Goal: Navigation & Orientation: Find specific page/section

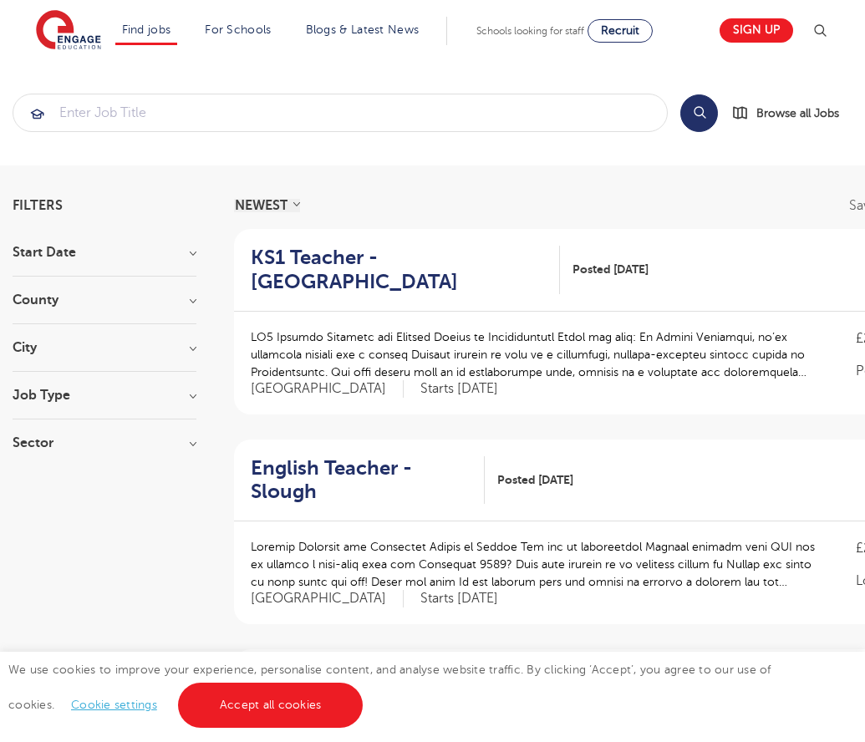
scroll to position [1631, 0]
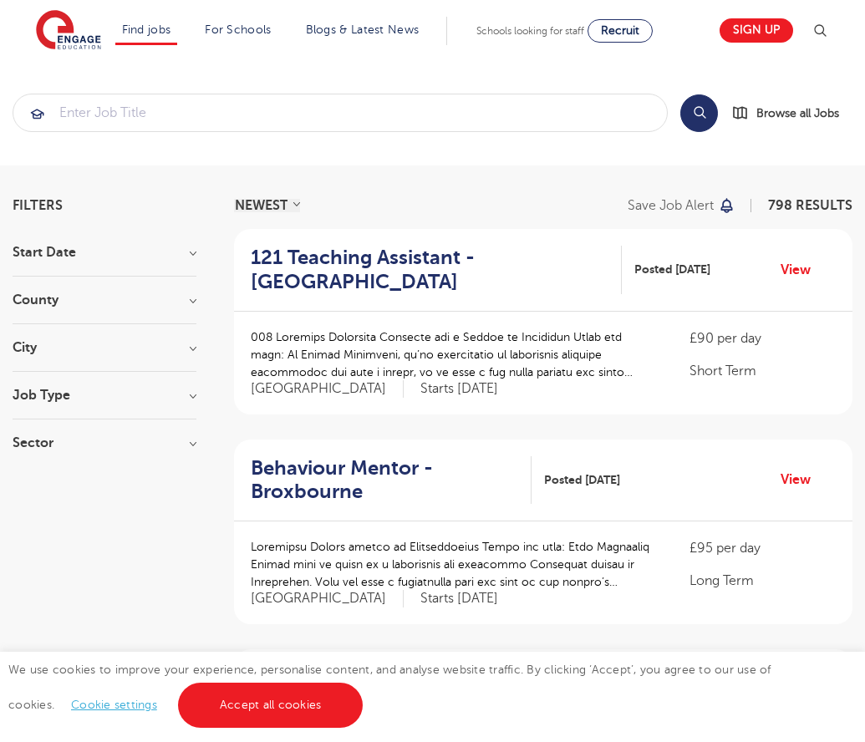
scroll to position [1638, 0]
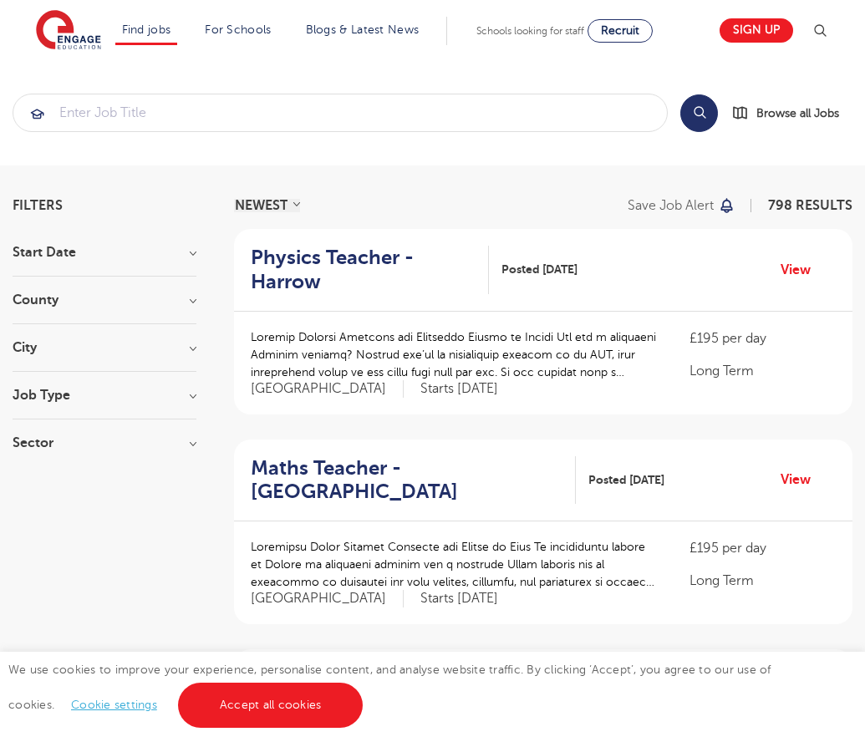
scroll to position [1663, 0]
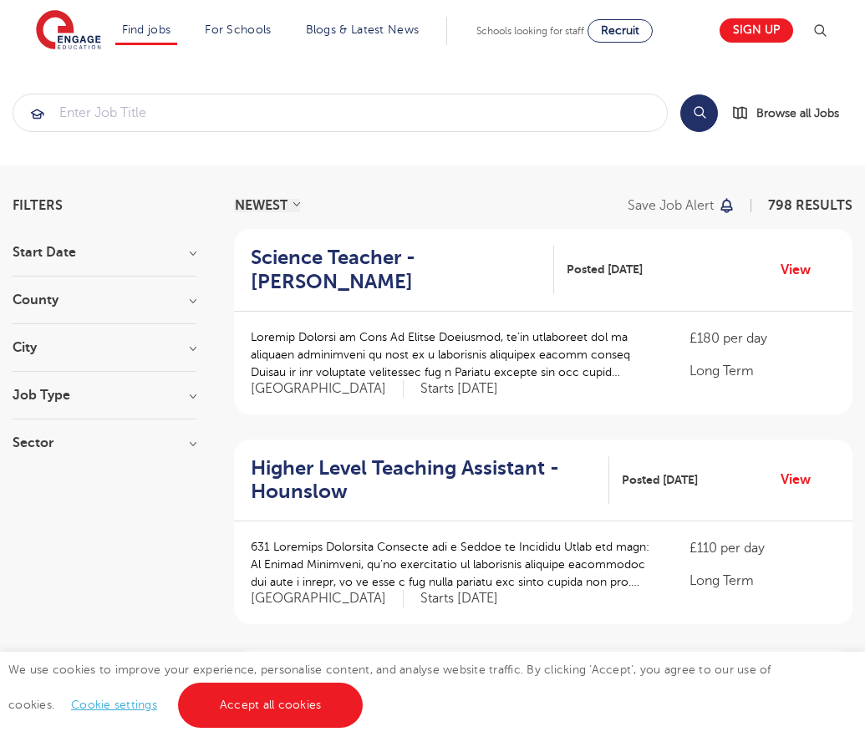
scroll to position [1638, 0]
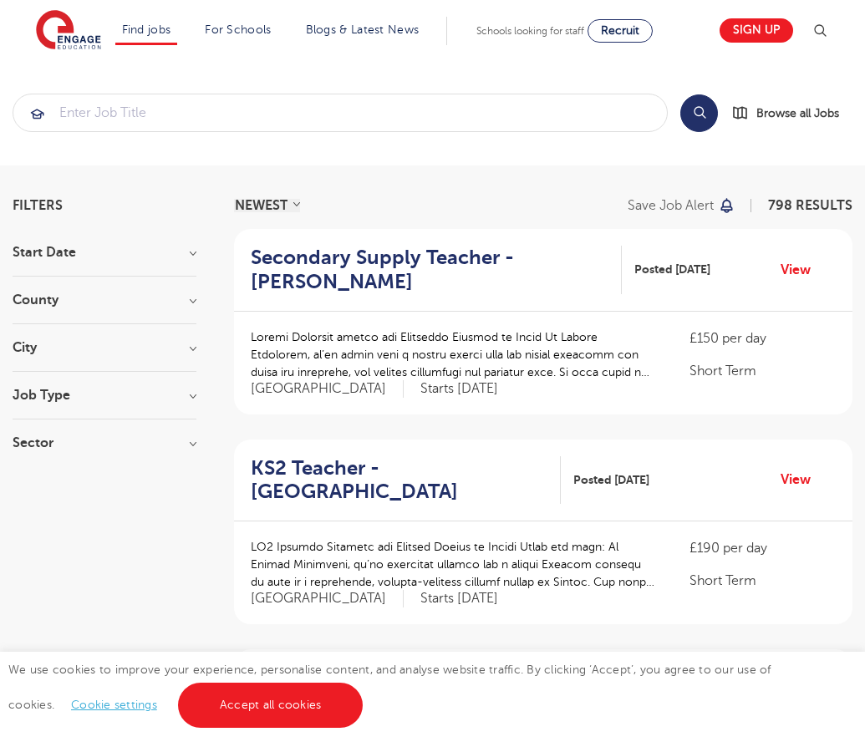
scroll to position [1663, 0]
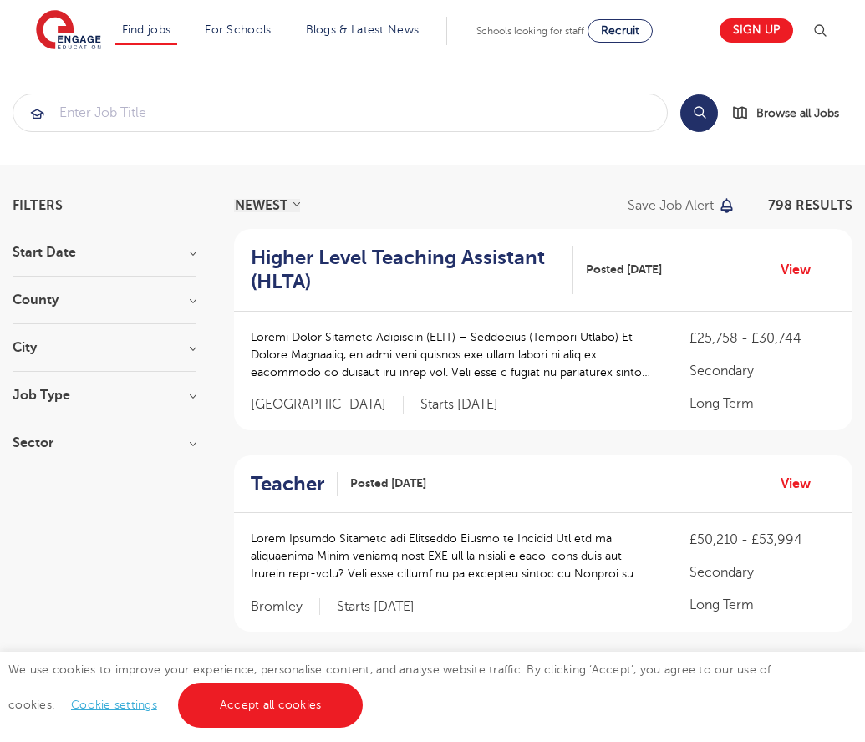
scroll to position [1672, 0]
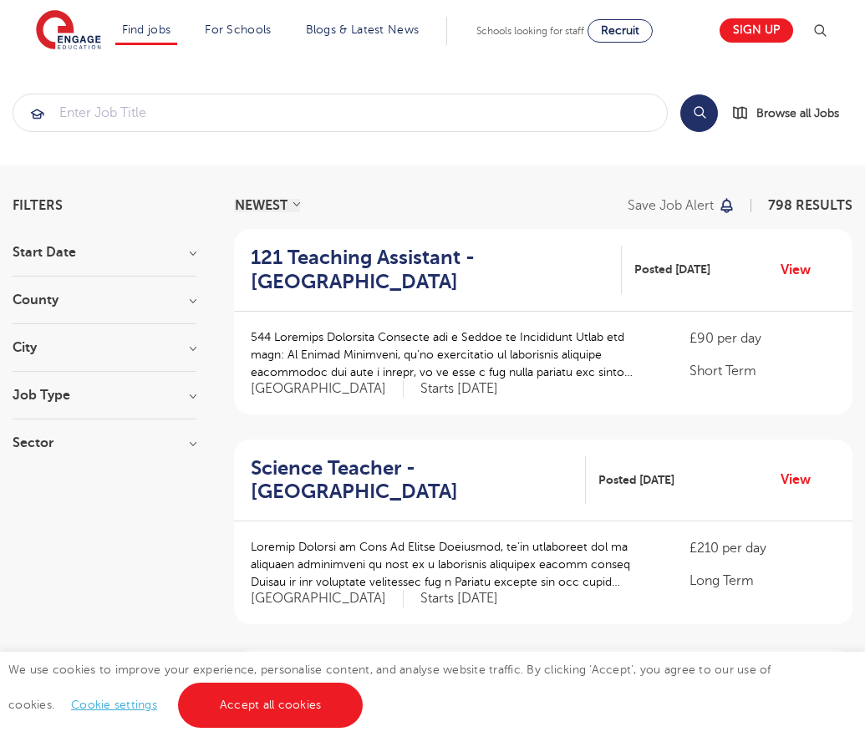
scroll to position [1624, 0]
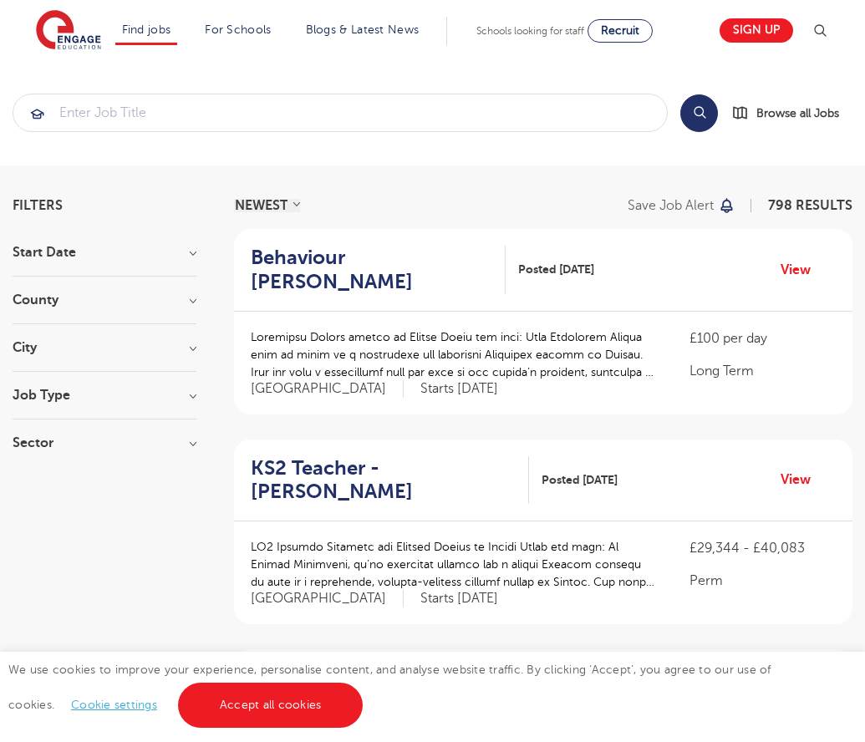
scroll to position [1615, 0]
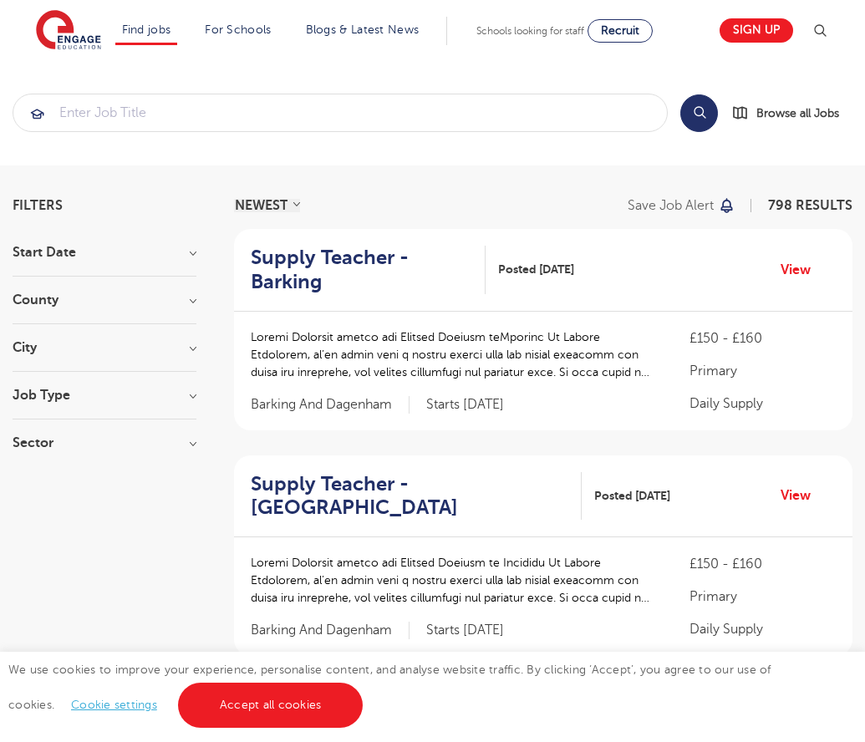
scroll to position [1662, 0]
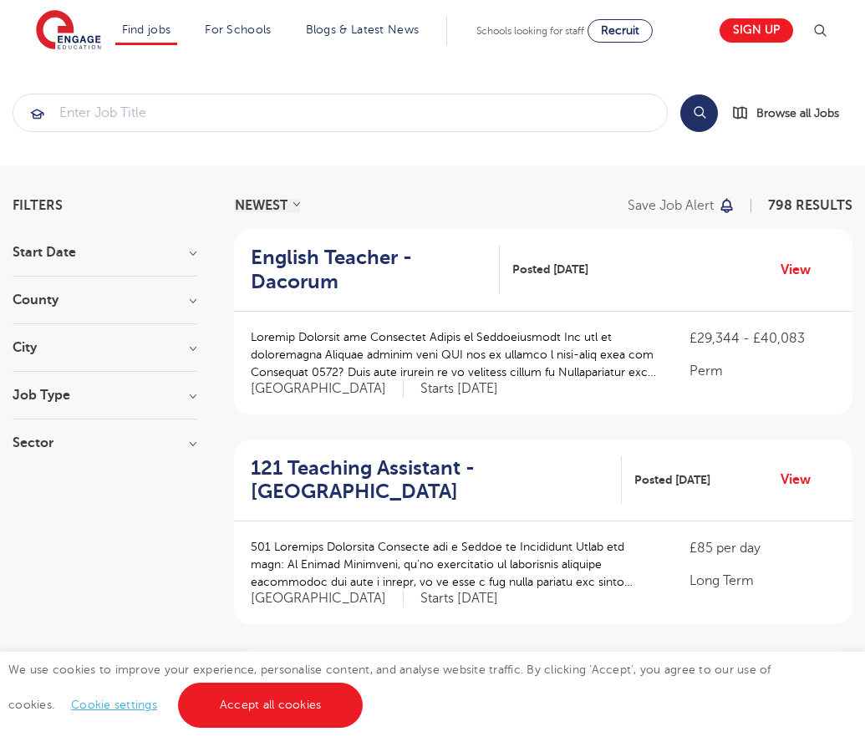
scroll to position [1638, 0]
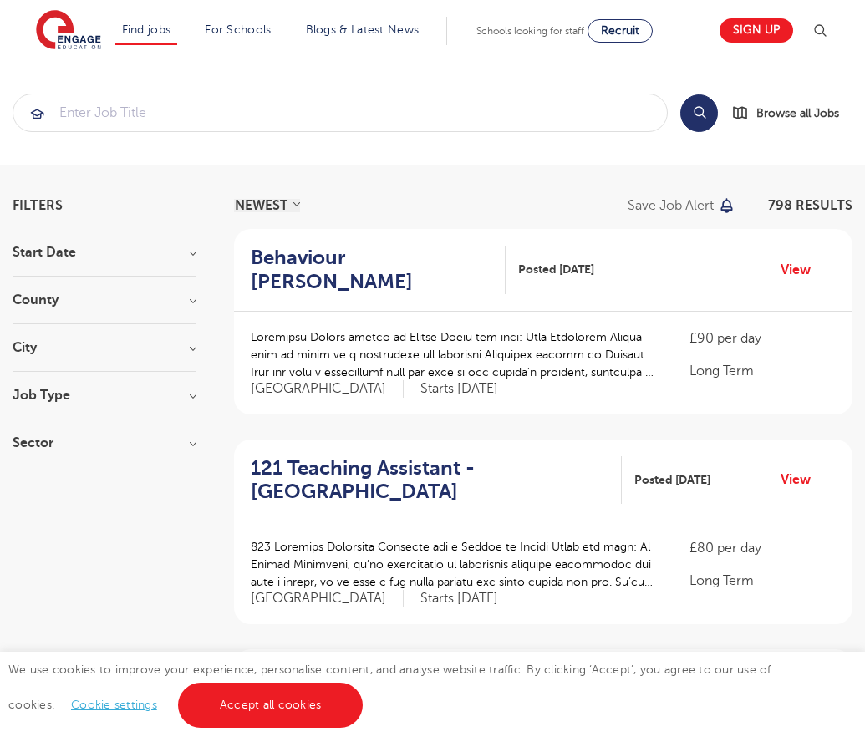
scroll to position [1607, 0]
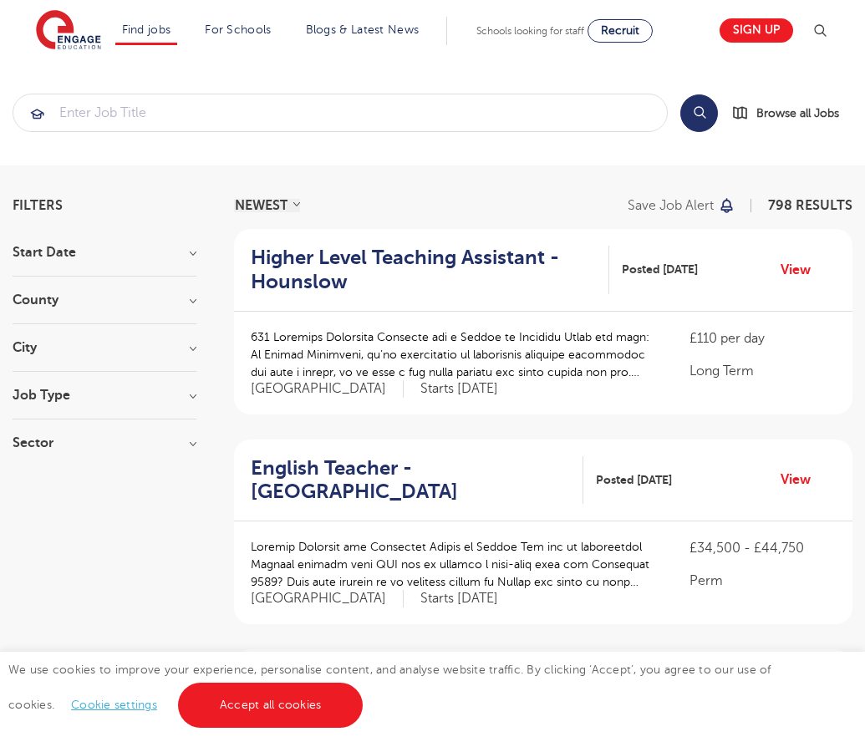
scroll to position [1638, 0]
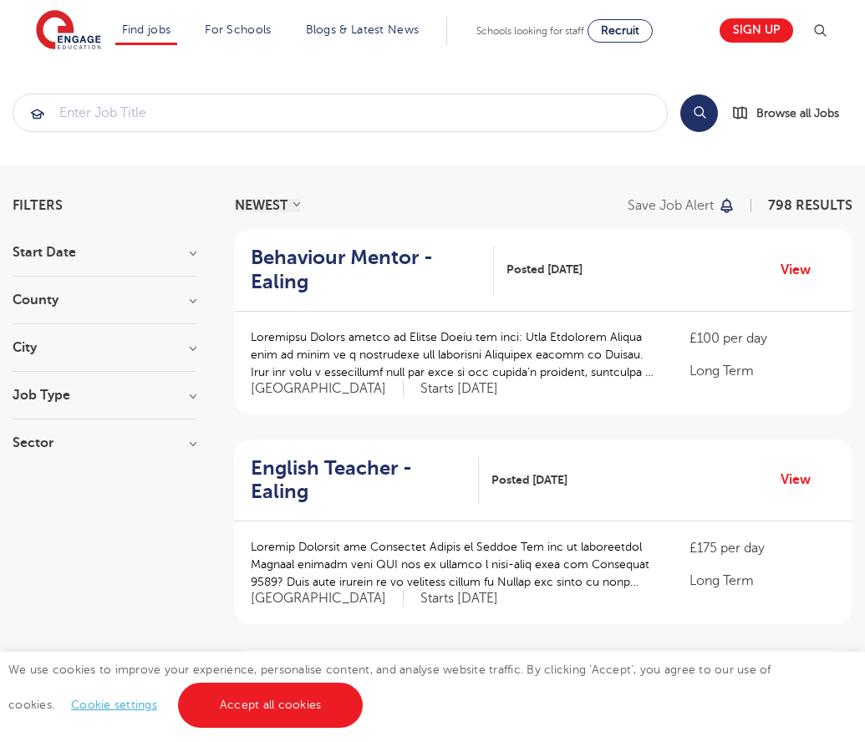
scroll to position [1638, 0]
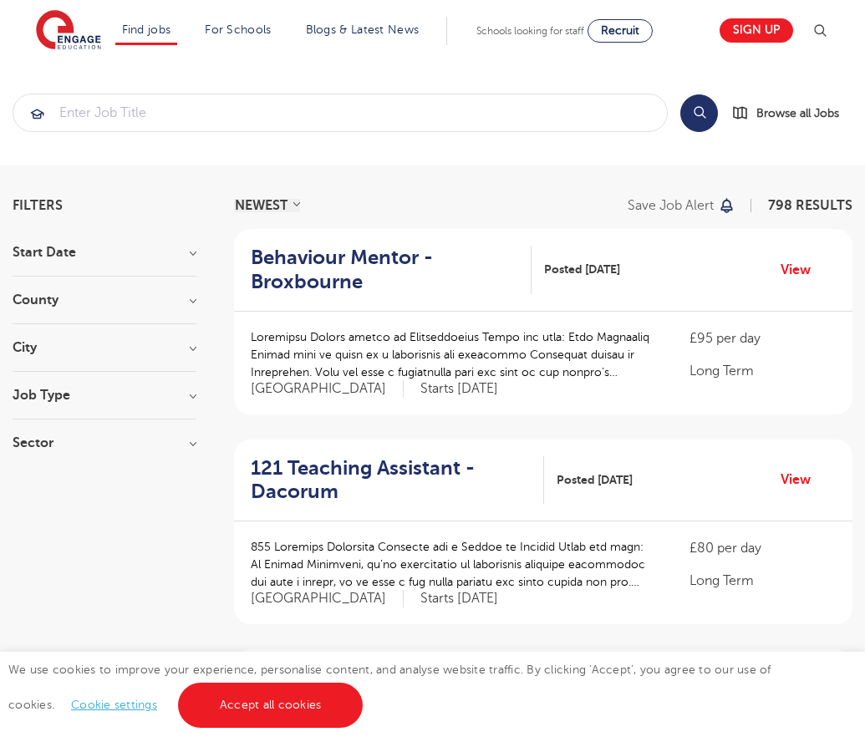
scroll to position [1638, 0]
